Goal: Task Accomplishment & Management: Manage account settings

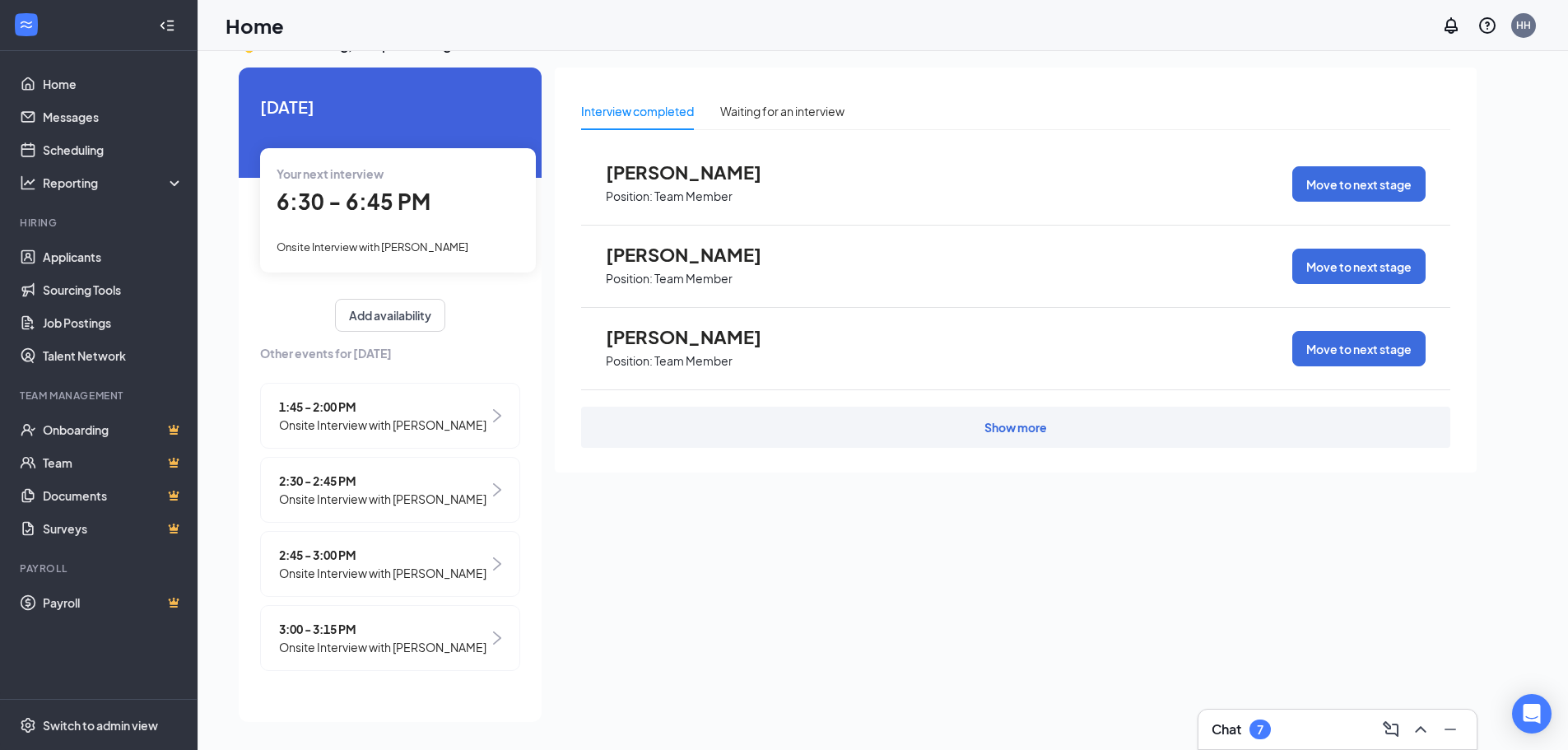
scroll to position [20, 0]
click at [93, 251] on link "Applicants" at bounding box center [113, 258] width 140 height 33
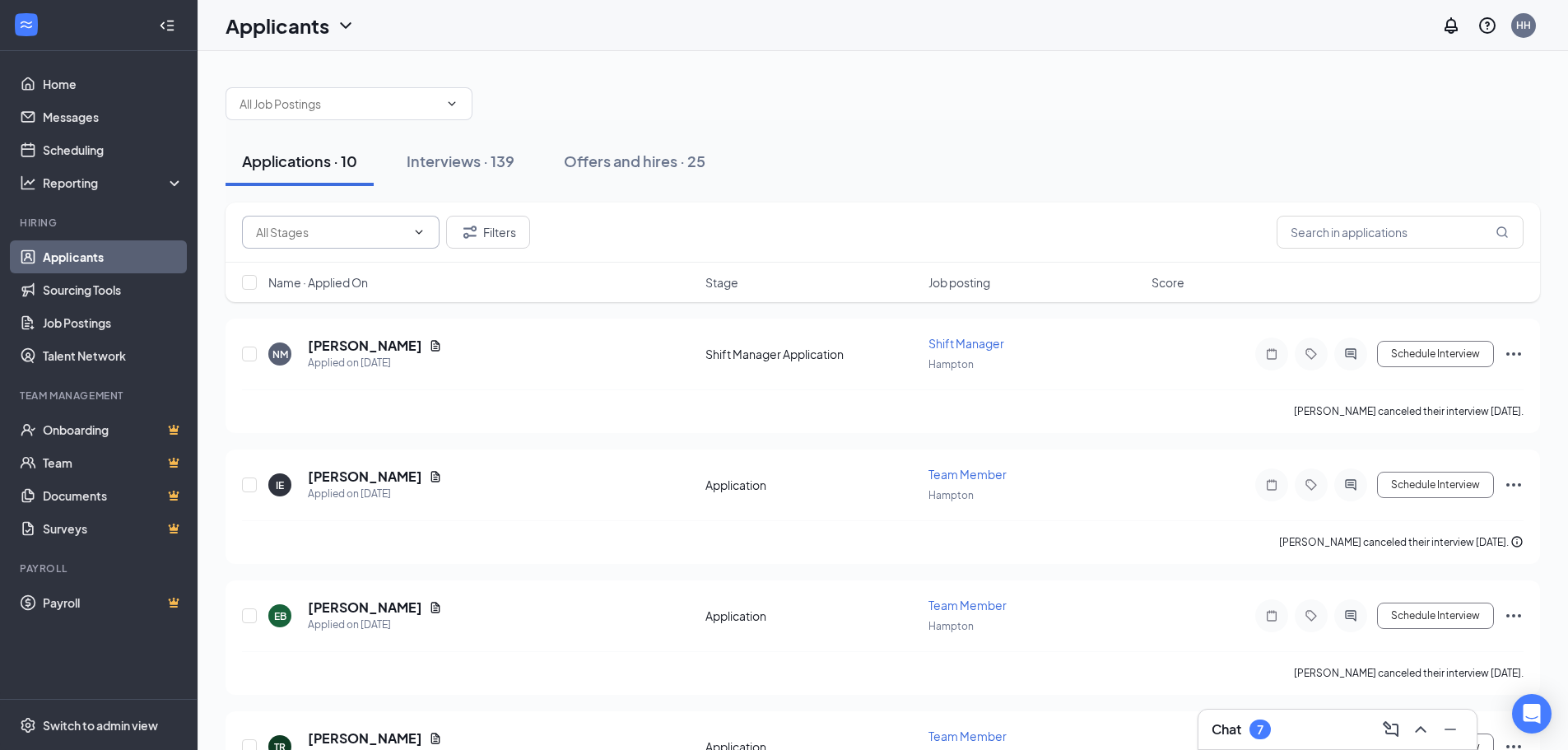
click at [347, 236] on input "text" at bounding box center [330, 232] width 149 height 18
click at [783, 217] on div "Application (90) Shift Manager Application (17) Filters" at bounding box center [882, 232] width 1281 height 33
click at [1336, 236] on input "text" at bounding box center [1399, 232] width 247 height 33
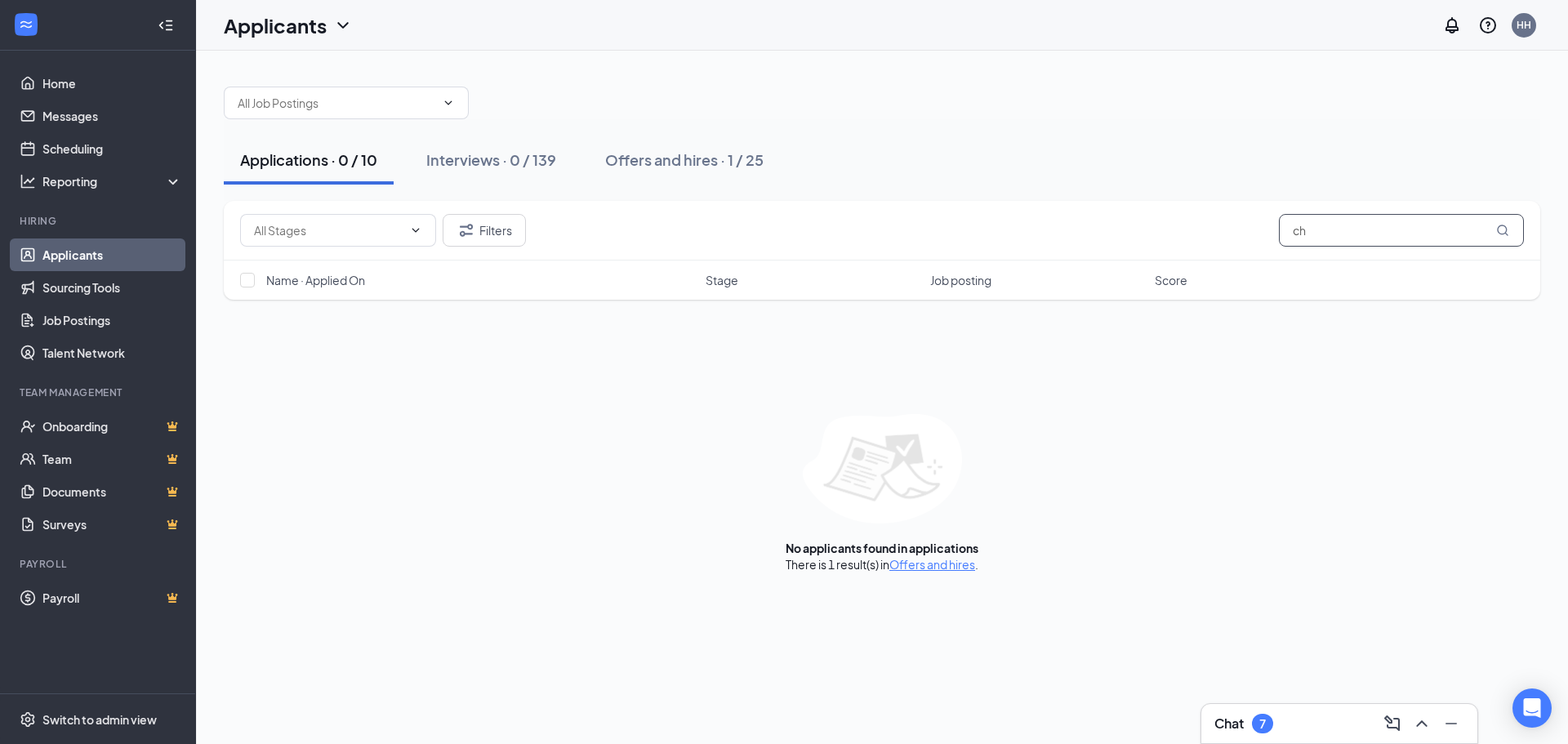
type input "c"
type input "[PERSON_NAME]"
click at [534, 147] on button "Interviews · 0 / 139" at bounding box center [490, 160] width 163 height 49
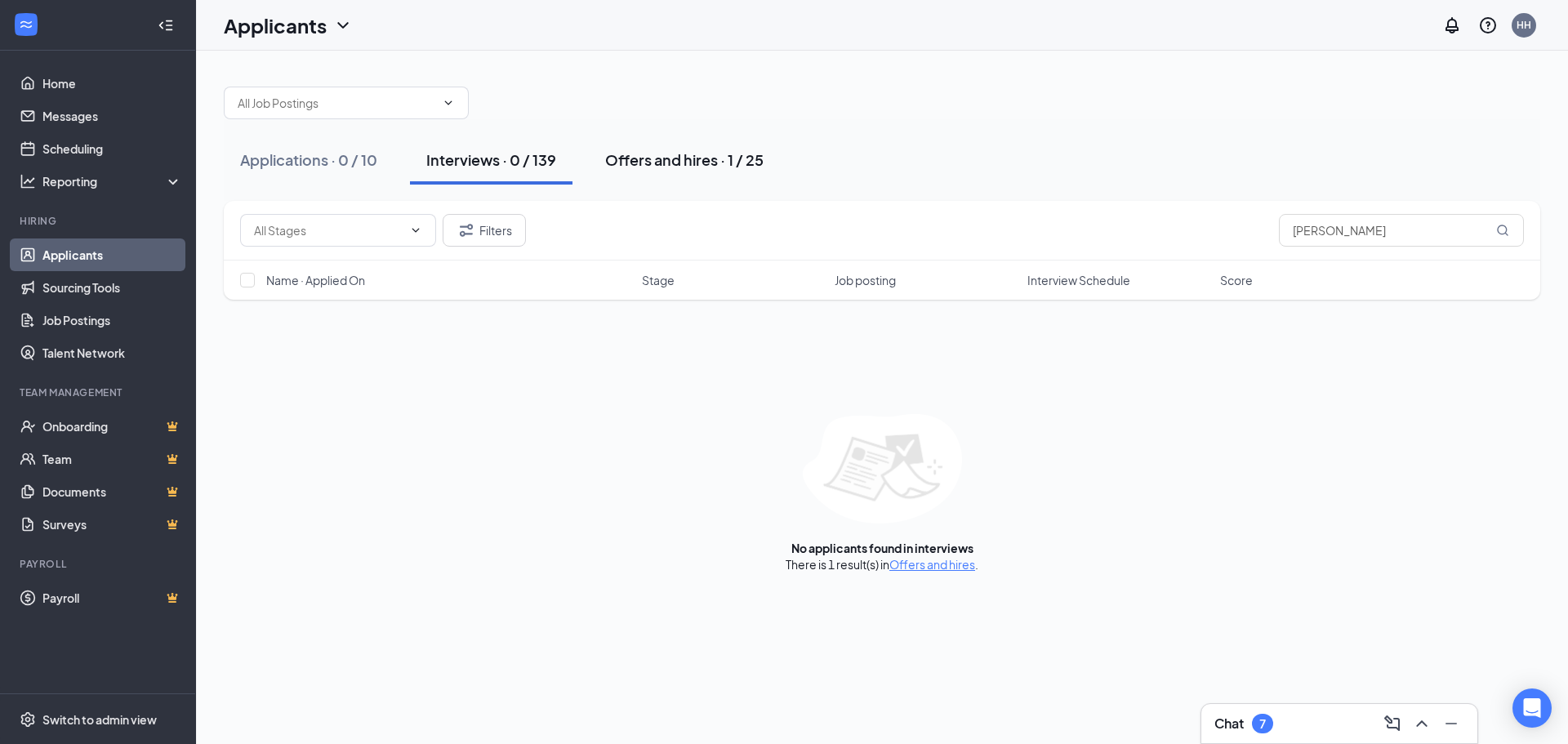
click at [684, 158] on div "Offers and hires · 1 / 25" at bounding box center [685, 159] width 158 height 20
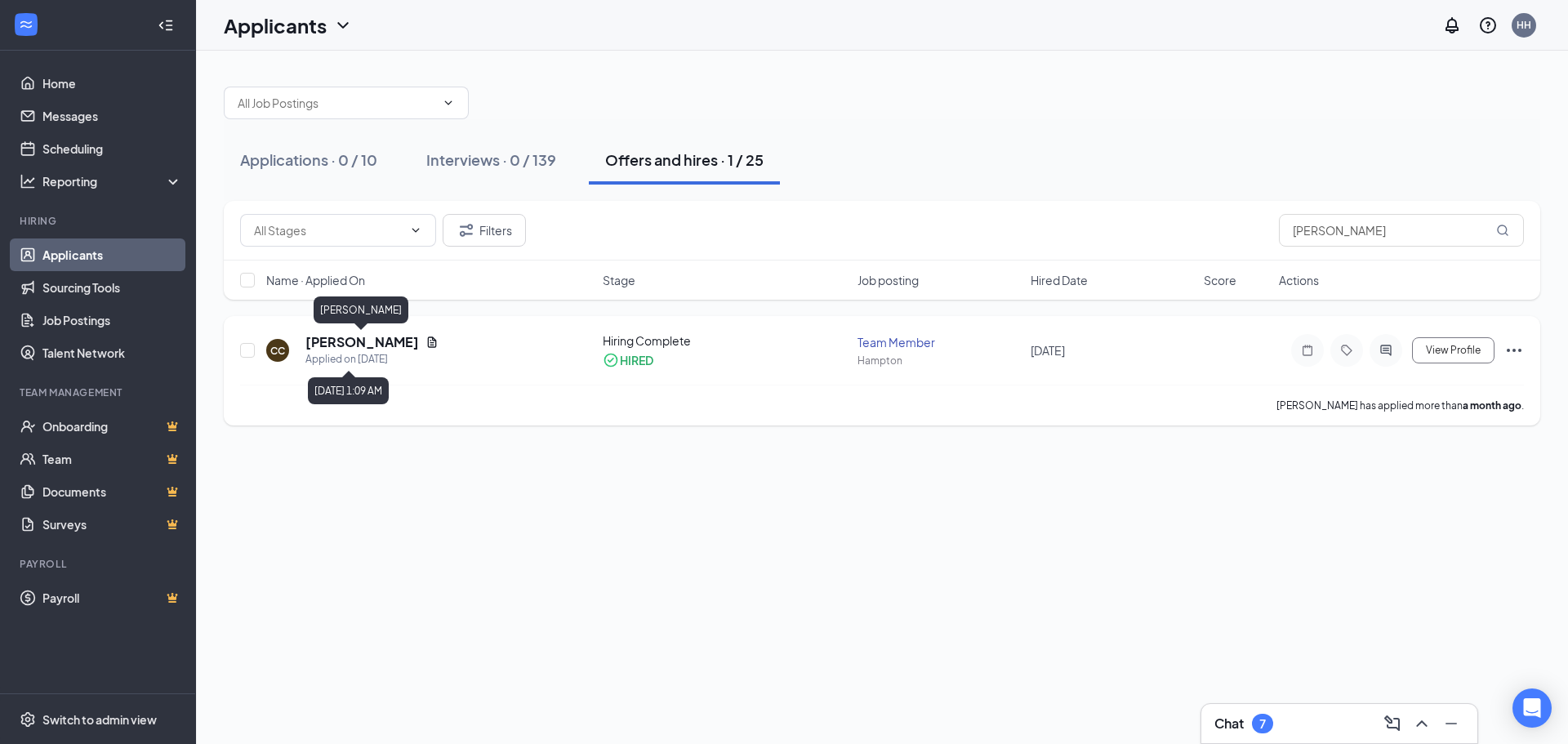
click at [411, 350] on h5 "[PERSON_NAME]" at bounding box center [362, 342] width 113 height 18
